Goal: Find specific page/section: Find specific page/section

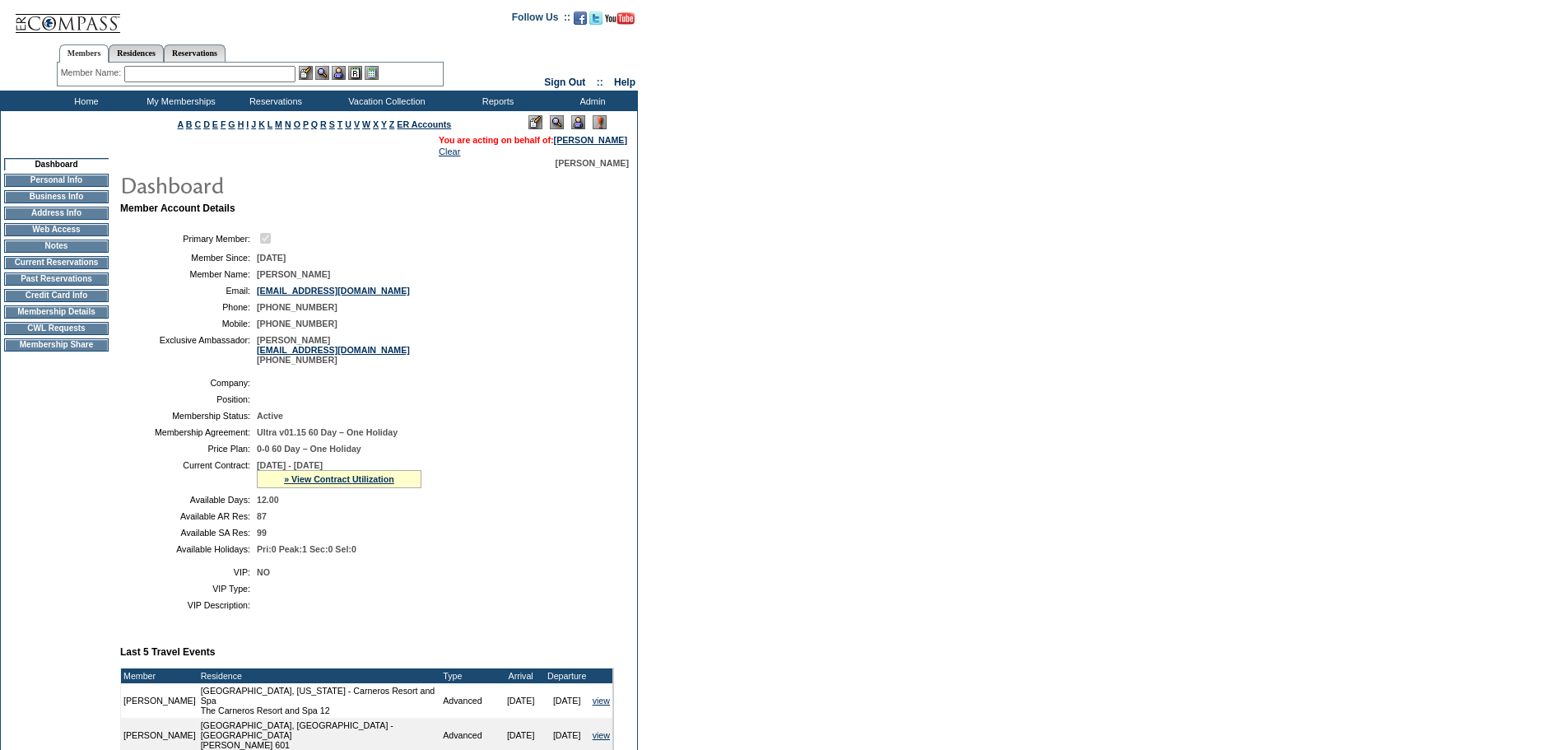
click at [89, 335] on td "CWL Requests" at bounding box center [56, 327] width 104 height 13
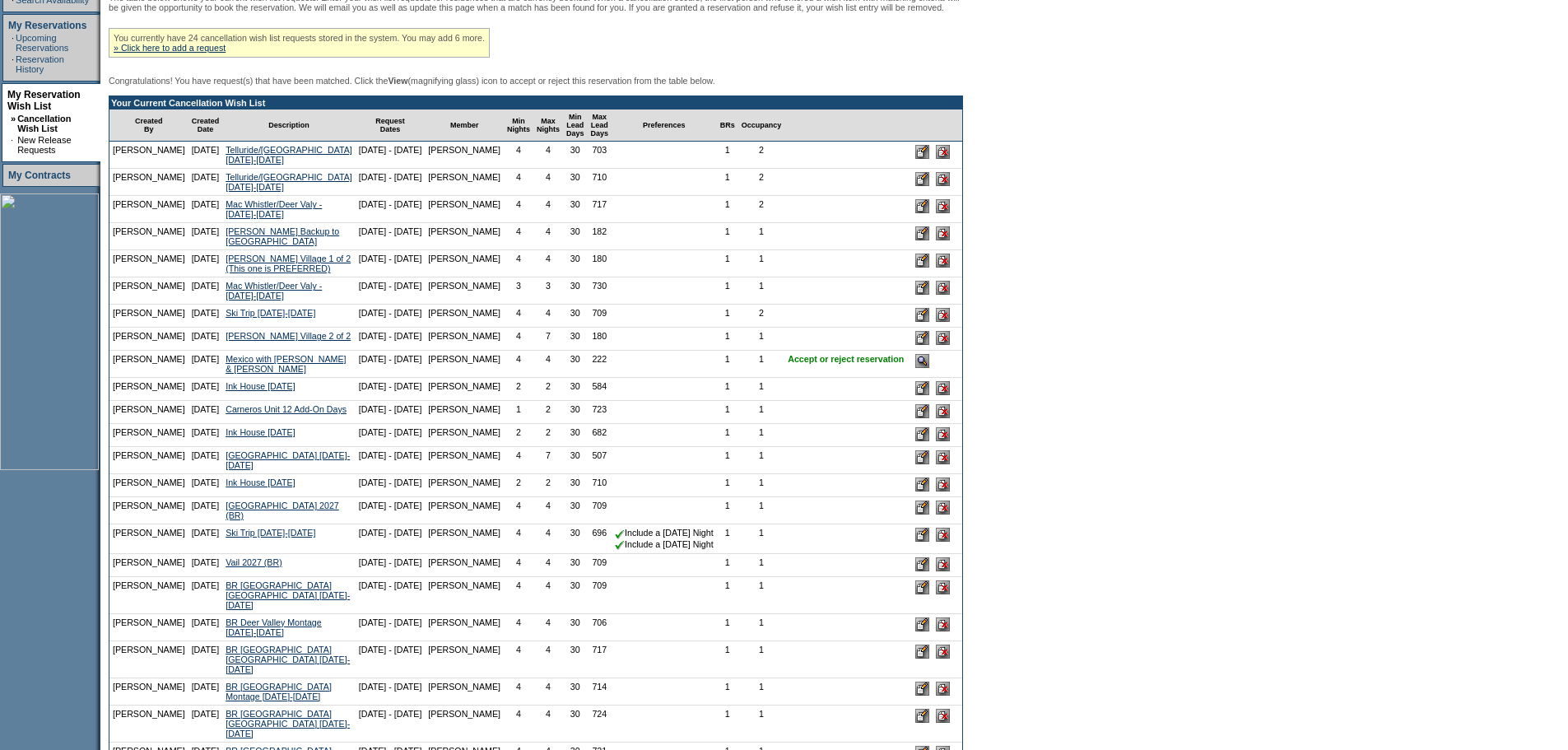
scroll to position [329, 0]
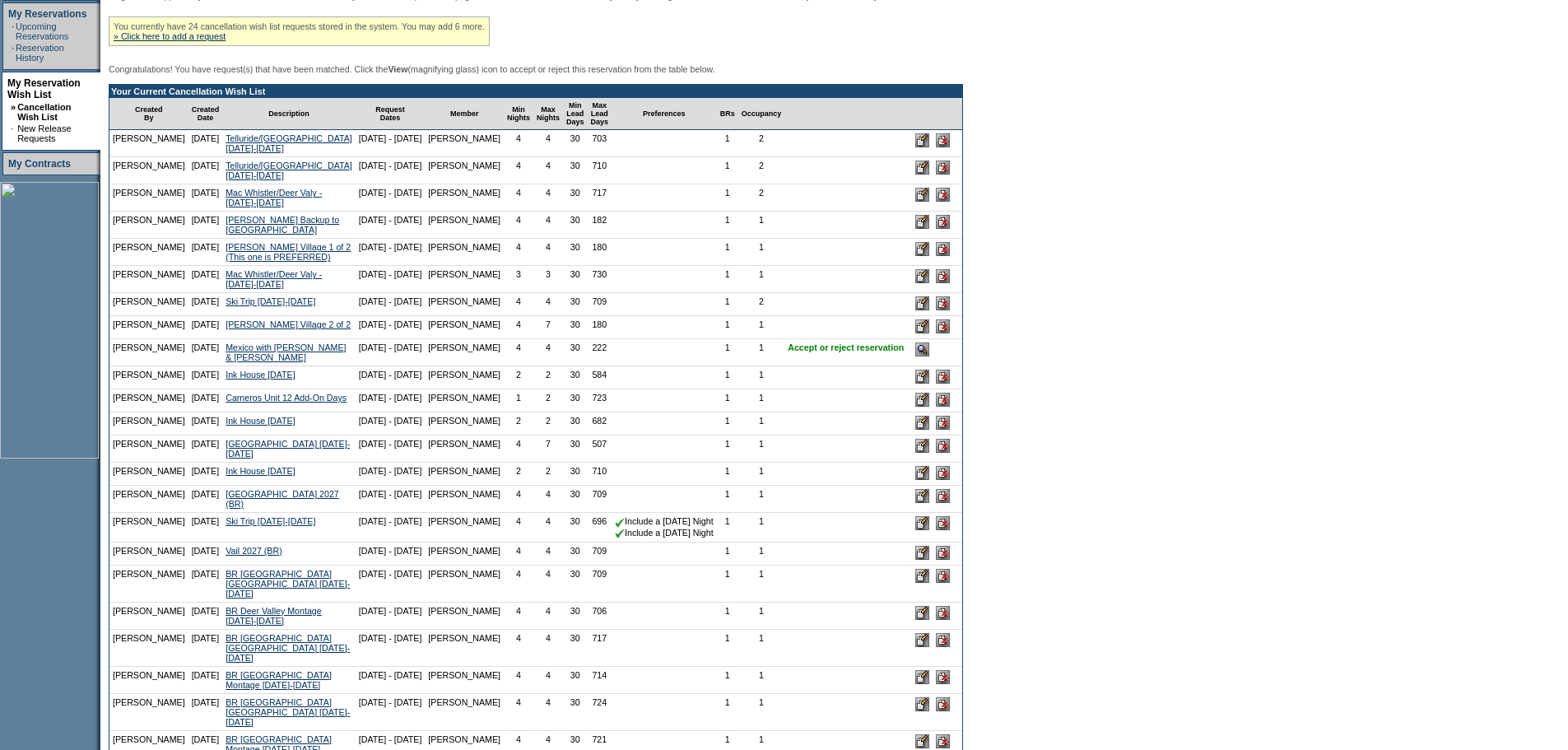
click at [915, 357] on input "image" at bounding box center [921, 349] width 14 height 14
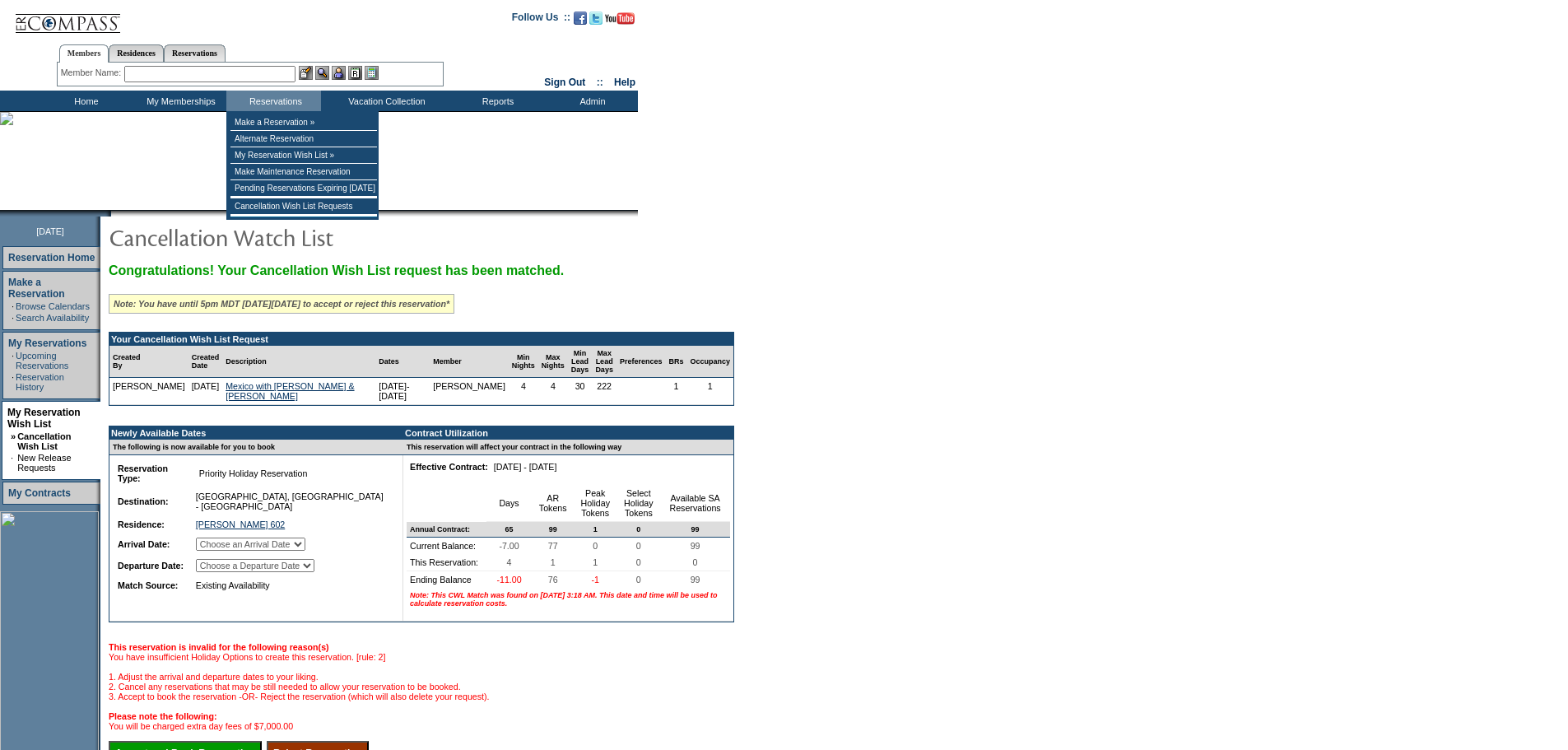
click at [271, 72] on input "text" at bounding box center [210, 74] width 171 height 17
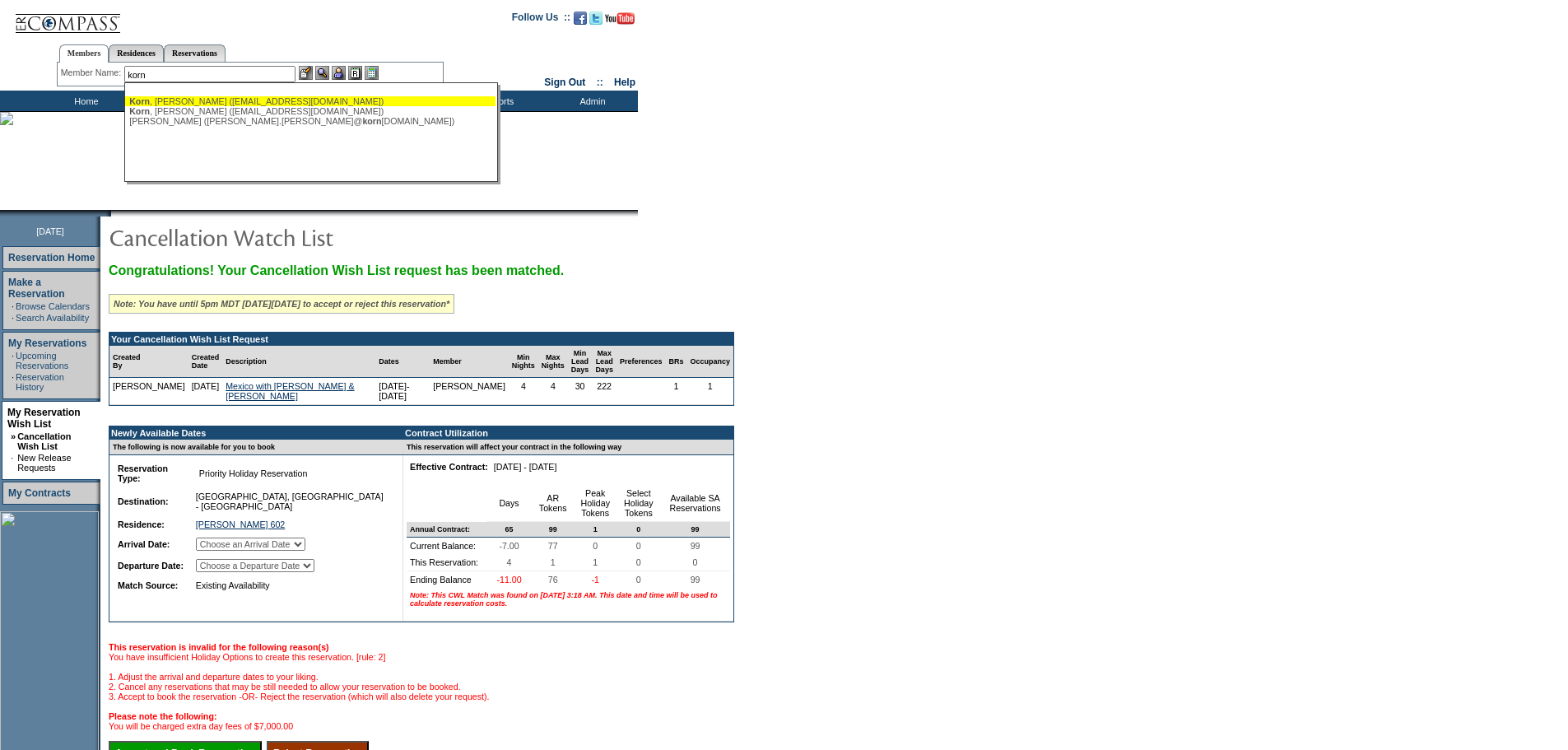
click at [235, 102] on div "[PERSON_NAME] ([EMAIL_ADDRESS][DOMAIN_NAME])" at bounding box center [309, 102] width 362 height 10
type input "[PERSON_NAME] ([EMAIL_ADDRESS][DOMAIN_NAME])"
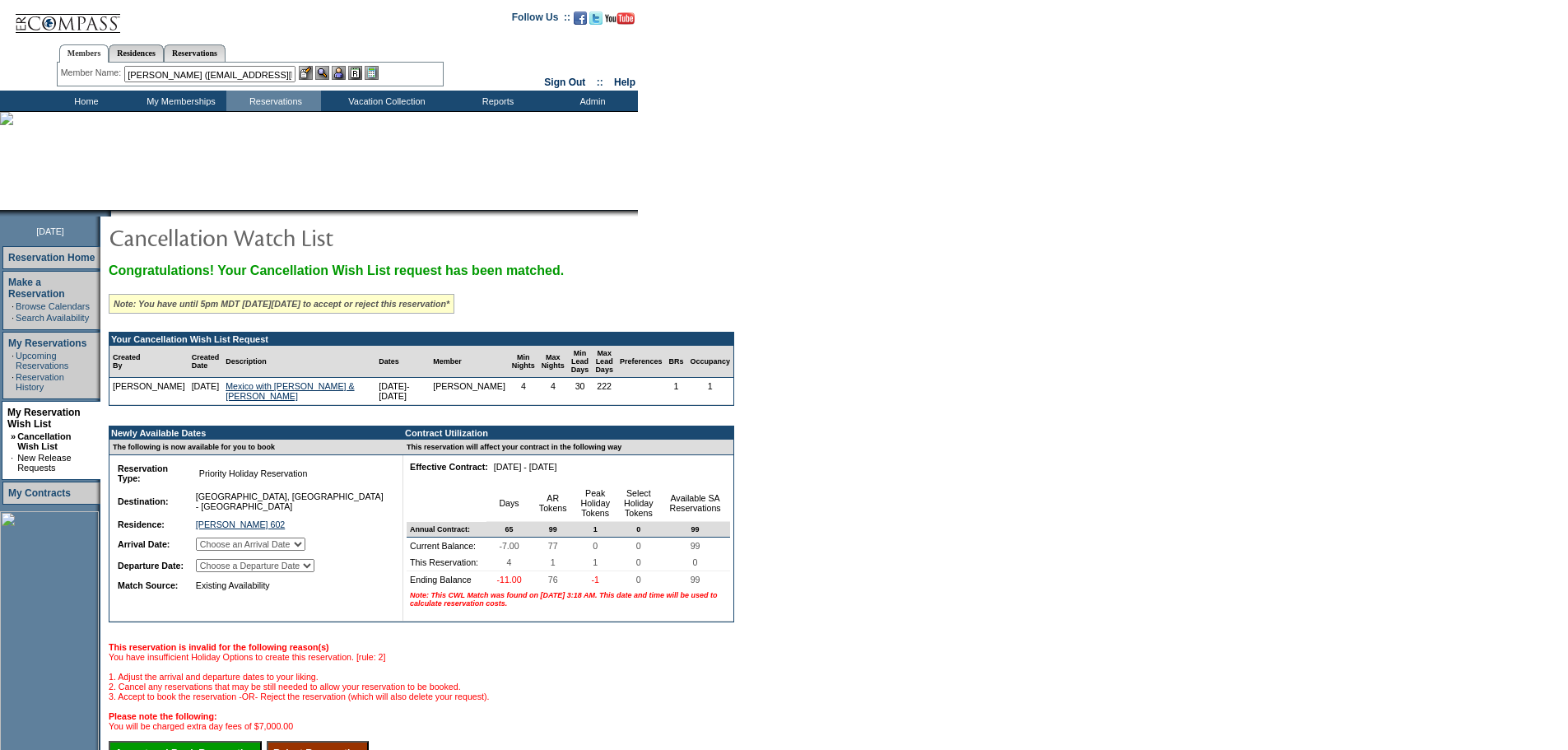
click at [339, 72] on img at bounding box center [338, 73] width 14 height 14
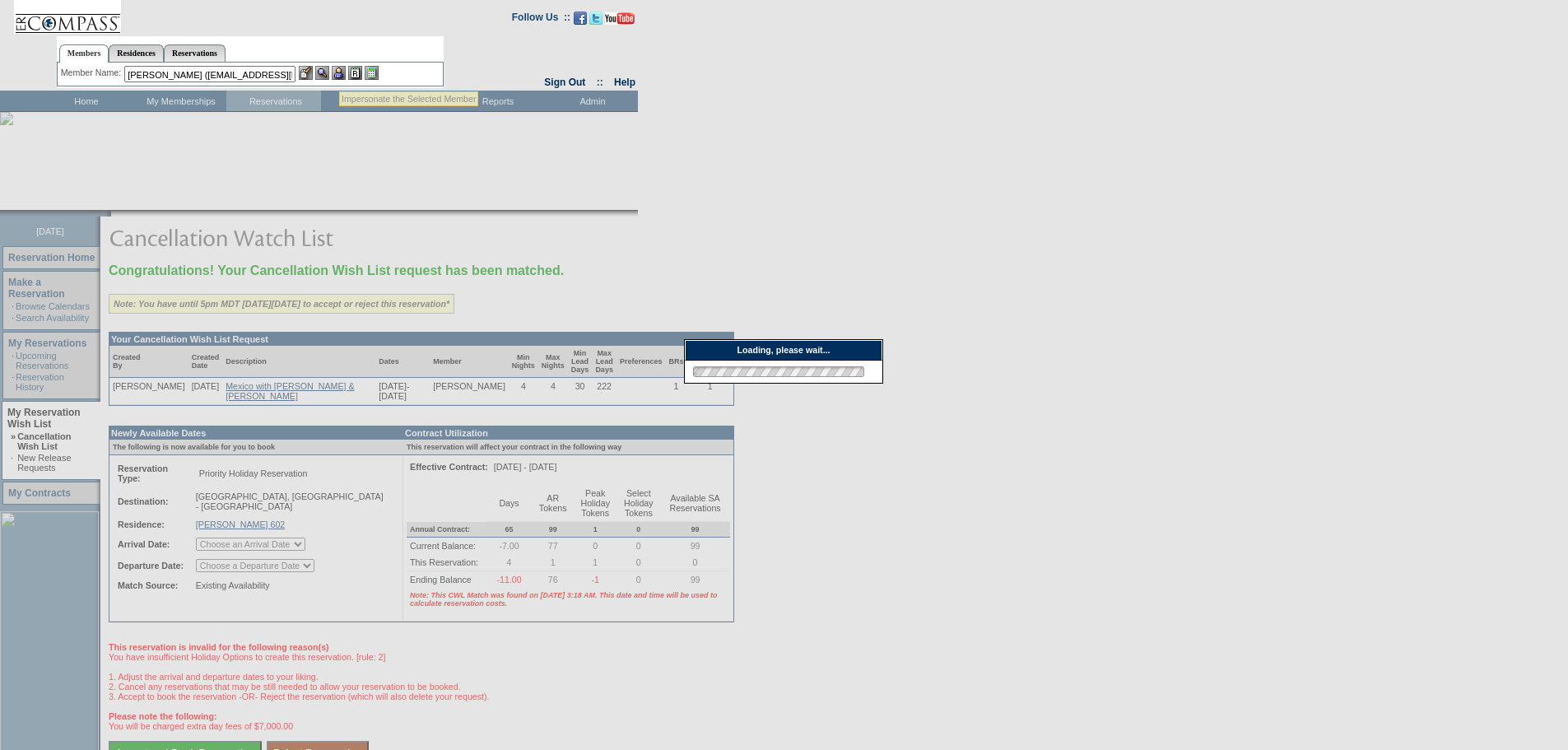
click at [329, 72] on img at bounding box center [322, 73] width 14 height 14
